Goal: Information Seeking & Learning: Learn about a topic

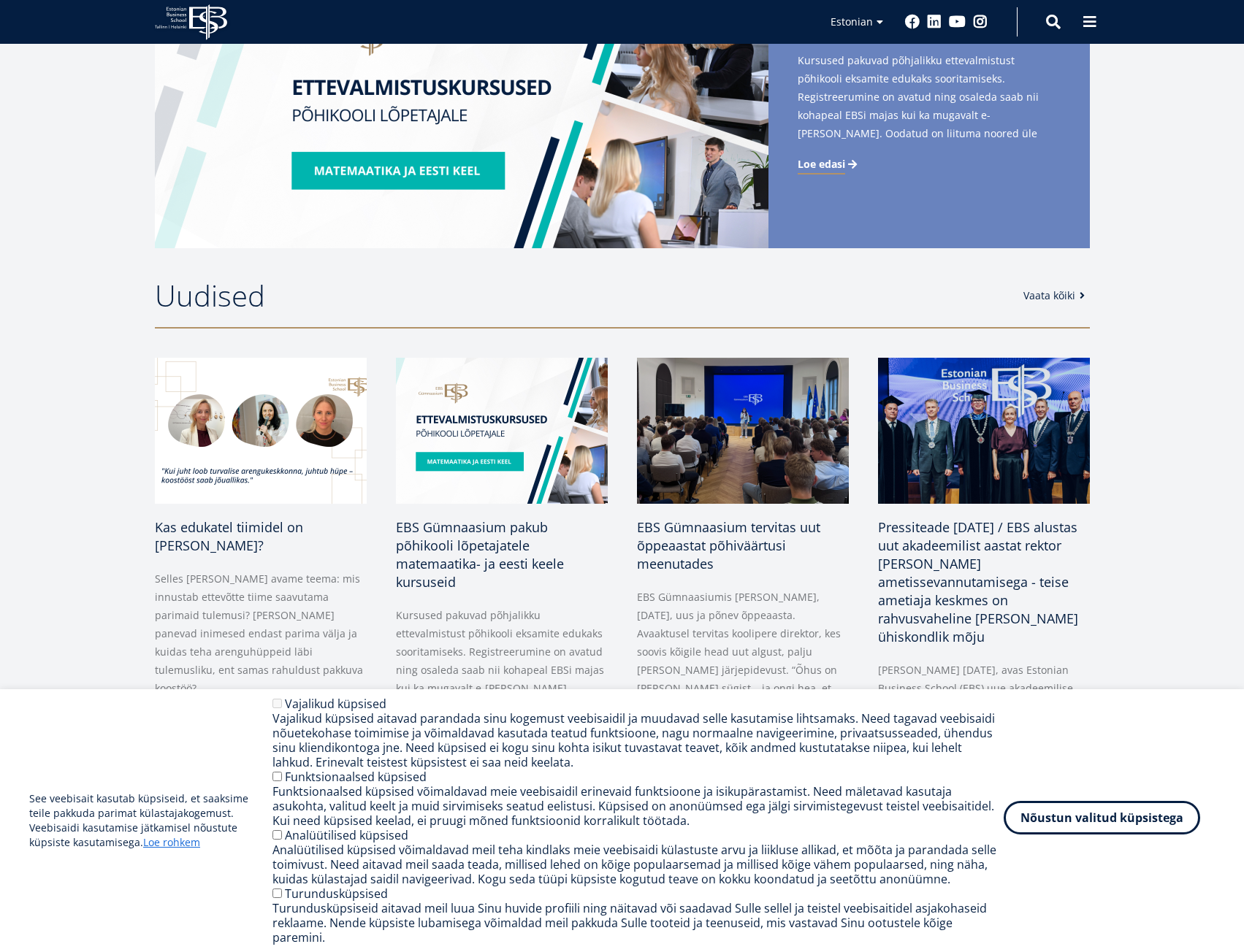
drag, startPoint x: 0, startPoint y: 0, endPoint x: 1147, endPoint y: 828, distance: 1414.6
click at [1147, 828] on button "Nõustun valitud küpsistega" at bounding box center [1102, 817] width 196 height 34
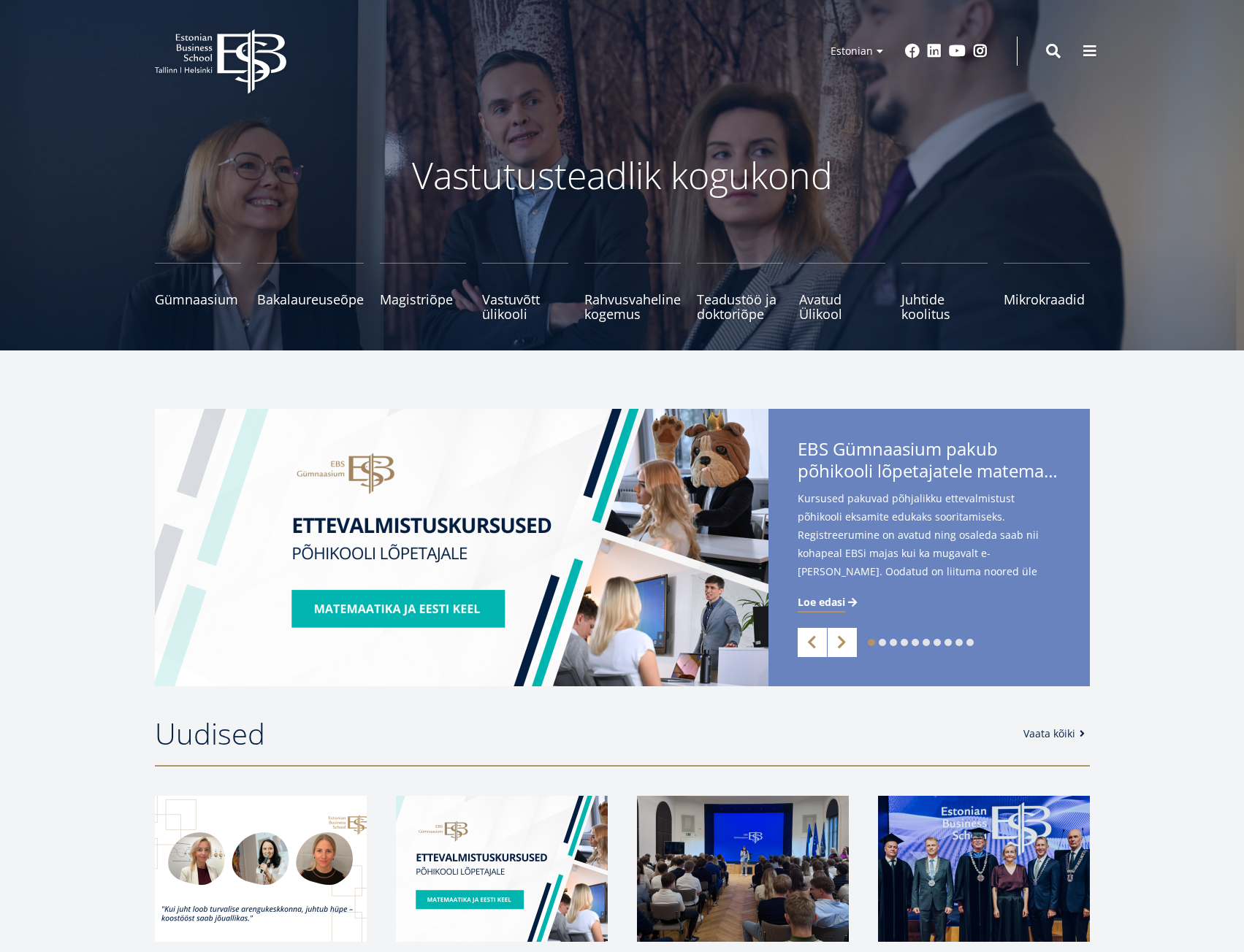
drag, startPoint x: 1099, startPoint y: 43, endPoint x: 1103, endPoint y: 51, distance: 8.9
click at [1099, 44] on button at bounding box center [1089, 50] width 29 height 29
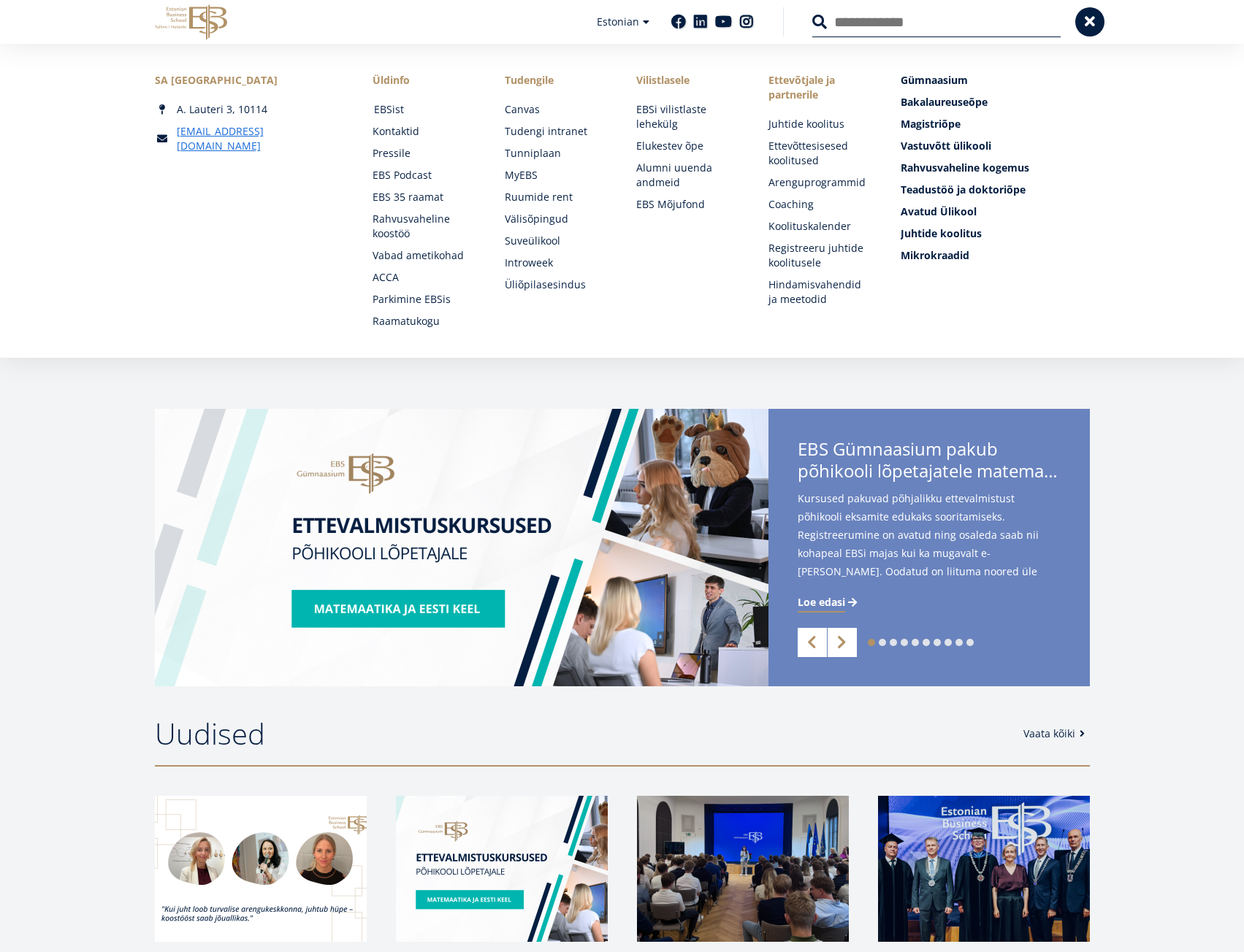
click at [394, 111] on link "EBSist" at bounding box center [425, 109] width 103 height 15
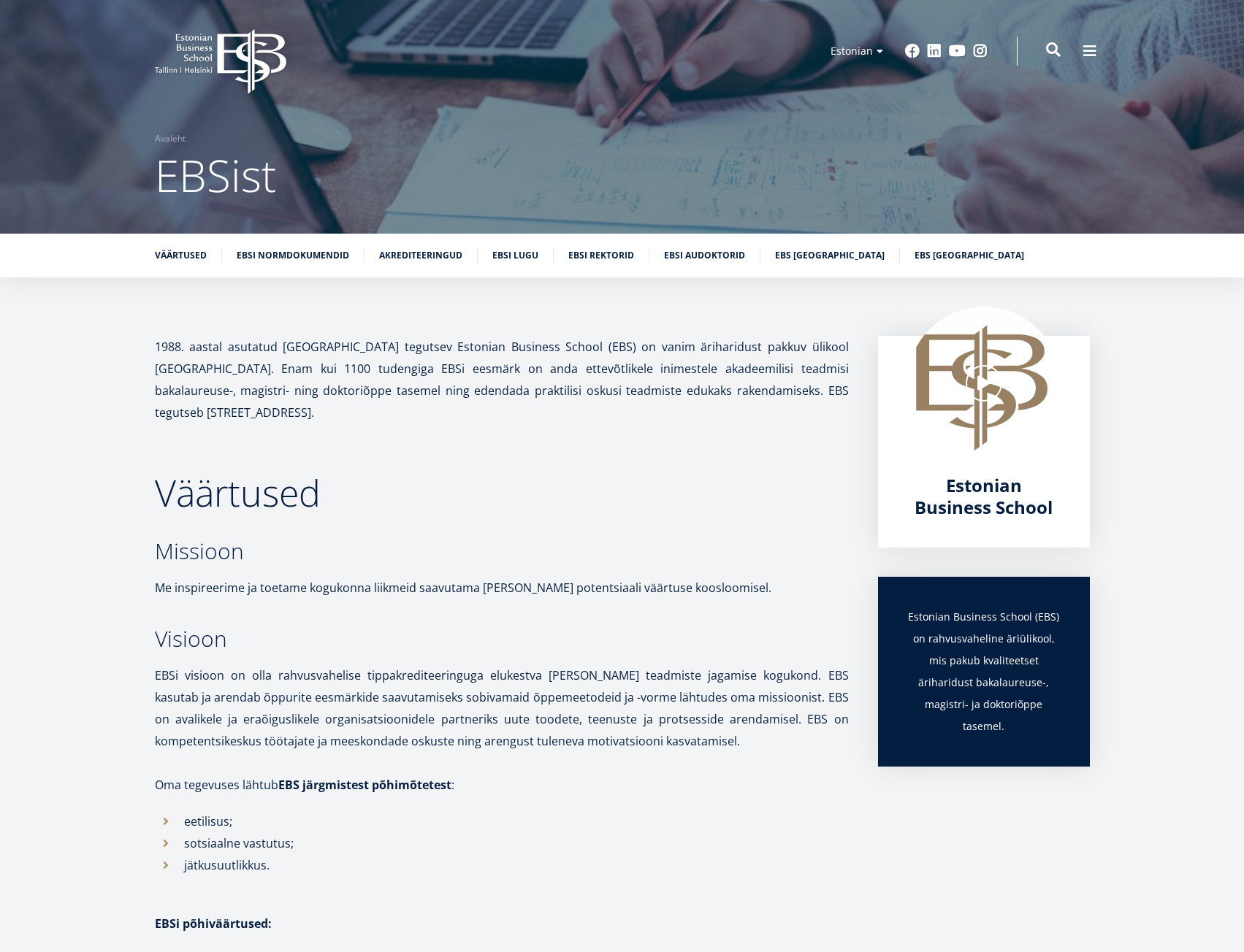
click at [1052, 51] on span at bounding box center [1053, 50] width 15 height 15
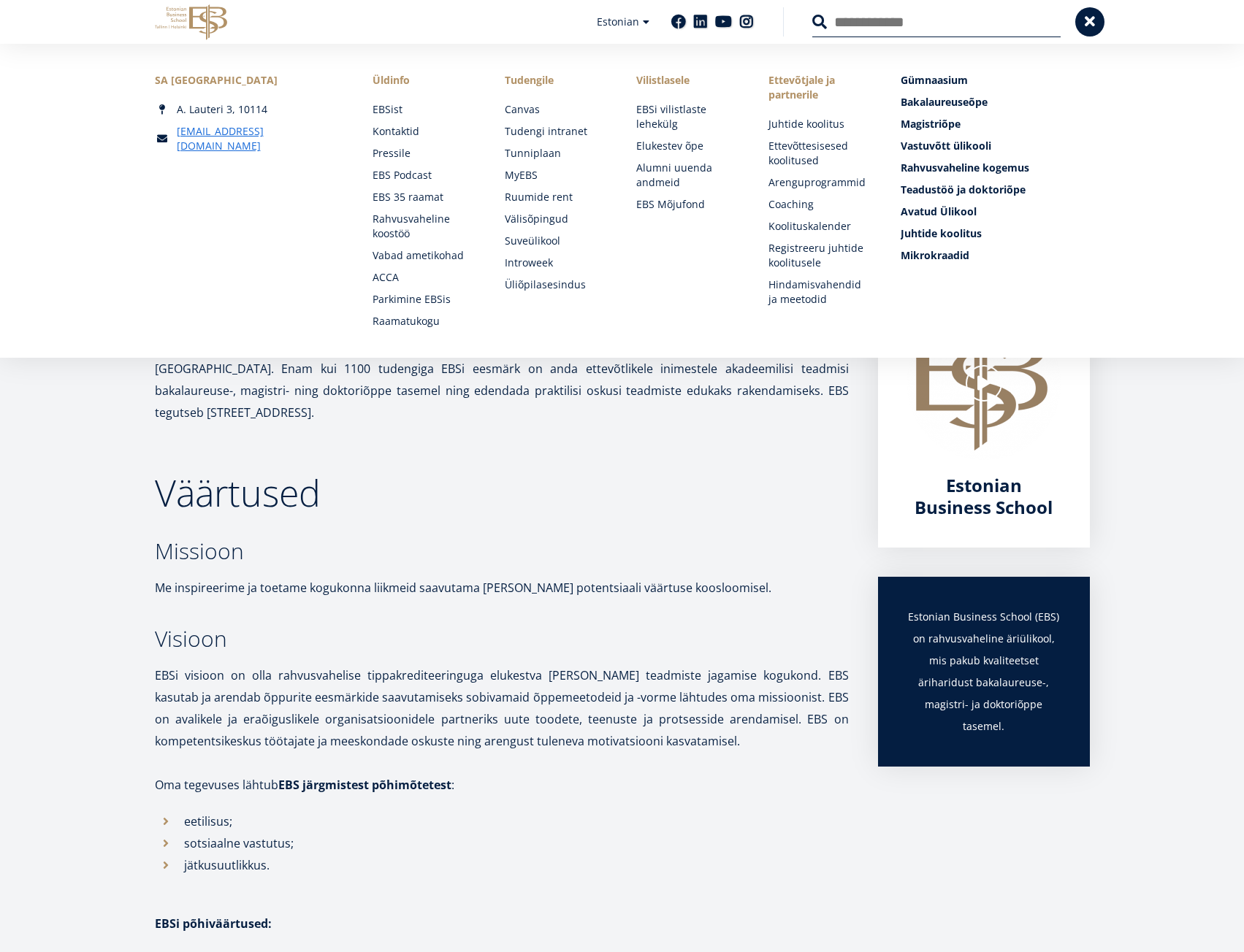
click at [901, 22] on input "Otsing" at bounding box center [937, 21] width 249 height 31
type input "**********"
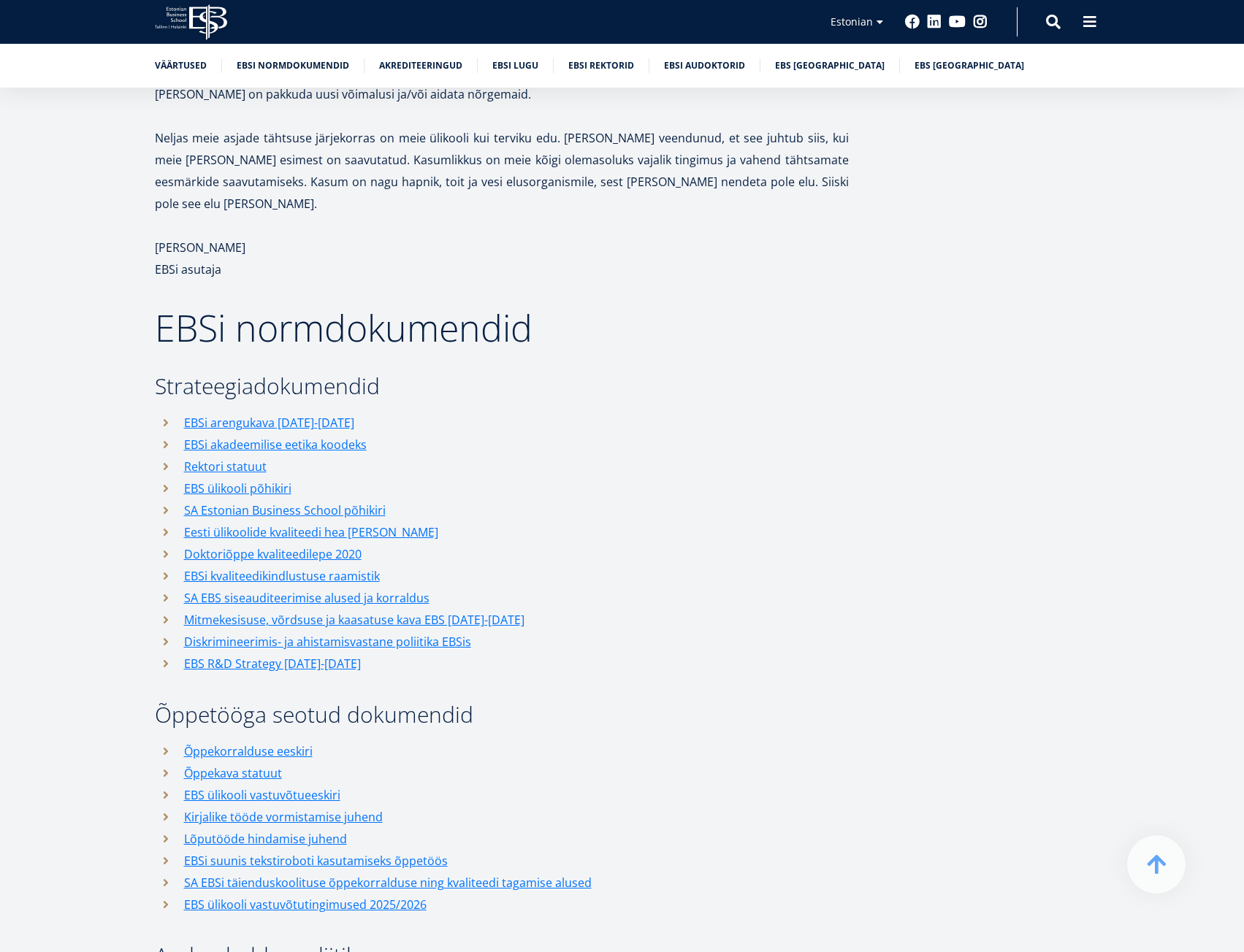
scroll to position [1606, 0]
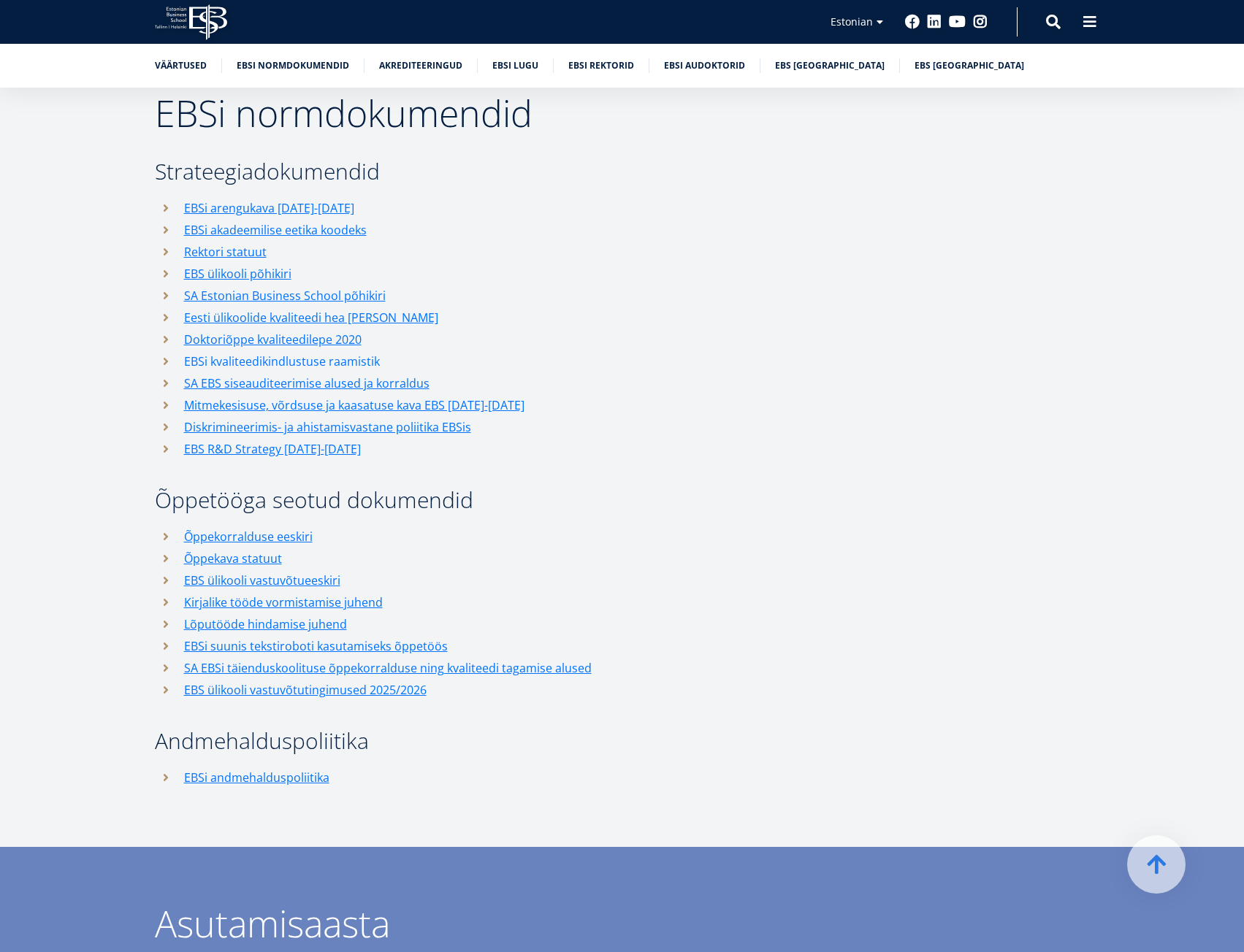
click at [364, 350] on link "EBSi kvaliteedikindlustuse raamistik" at bounding box center [281, 361] width 195 height 21
